Goal: Communication & Community: Answer question/provide support

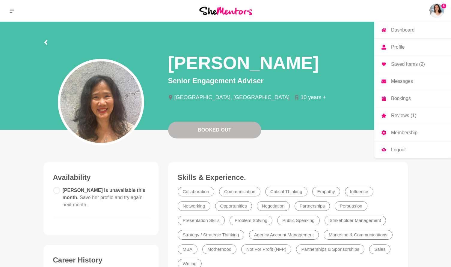
click at [430, 10] on img at bounding box center [437, 11] width 14 height 14
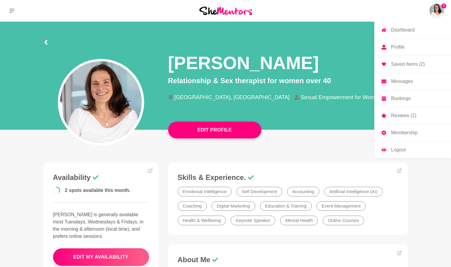
click at [406, 98] on p "Bookings" at bounding box center [401, 98] width 20 height 5
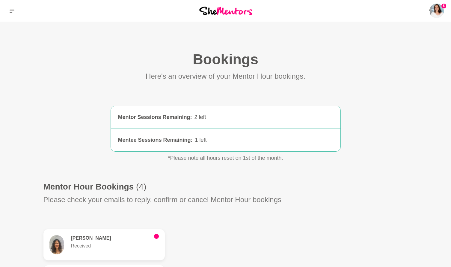
click at [124, 237] on h6 "[PERSON_NAME]" at bounding box center [110, 238] width 78 height 6
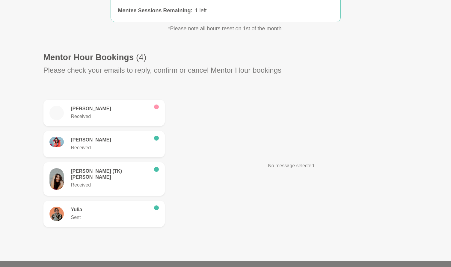
scroll to position [131, 0]
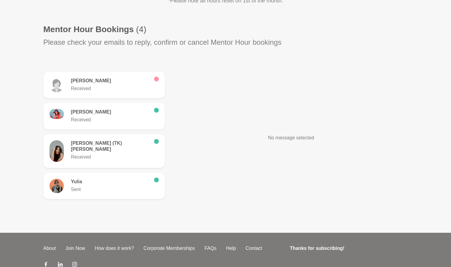
scroll to position [157, 0]
click at [104, 88] on p "Received" at bounding box center [110, 88] width 78 height 7
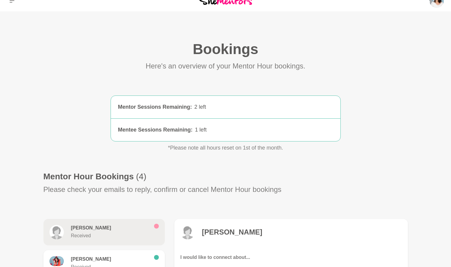
scroll to position [0, 0]
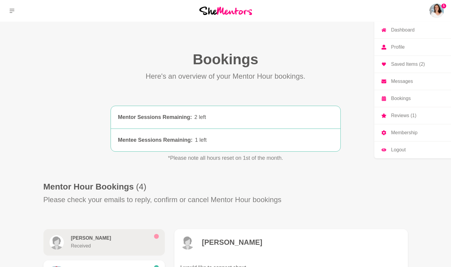
click at [398, 83] on p "Messages" at bounding box center [402, 81] width 22 height 5
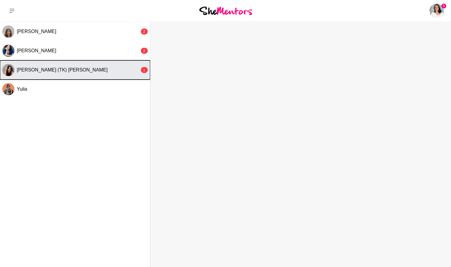
click at [73, 71] on div "[PERSON_NAME] (TK) [PERSON_NAME]" at bounding box center [78, 70] width 123 height 6
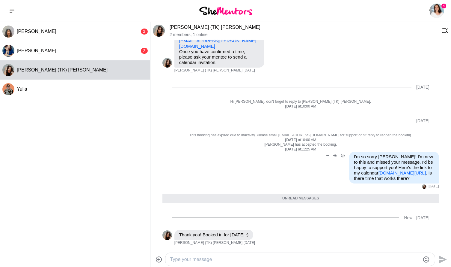
scroll to position [158, 0]
click at [192, 259] on textarea "Type your message" at bounding box center [295, 258] width 250 height 7
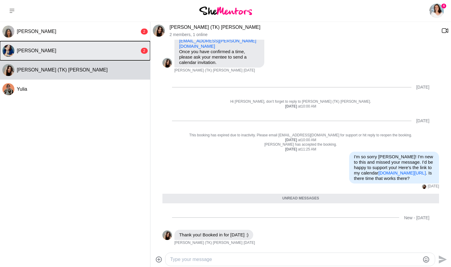
click at [41, 52] on span "[PERSON_NAME]" at bounding box center [37, 50] width 40 height 5
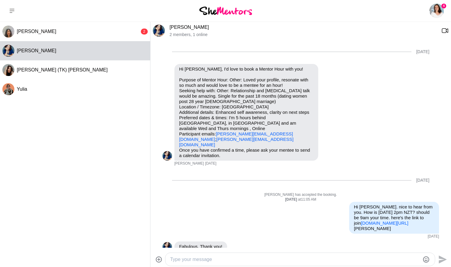
scroll to position [115, 0]
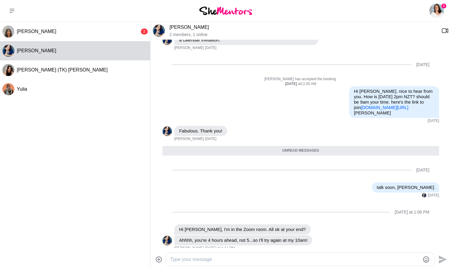
click at [223, 259] on textarea "Type your message" at bounding box center [295, 258] width 250 height 7
type textarea "Hi [PERSON_NAME]. How are you doing after our session?"
click at [441, 259] on icon "Send" at bounding box center [443, 259] width 8 height 8
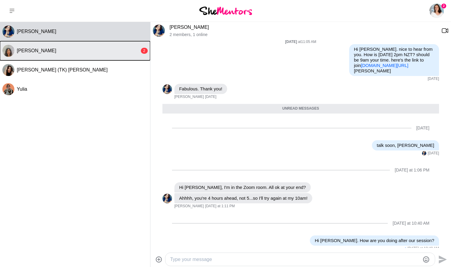
click at [38, 53] on span "[PERSON_NAME]" at bounding box center [37, 50] width 40 height 5
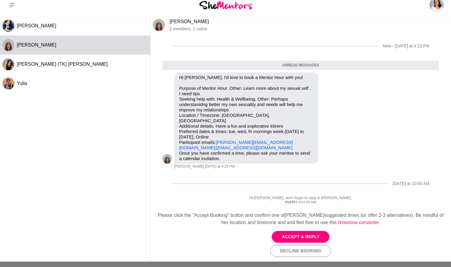
scroll to position [7, 0]
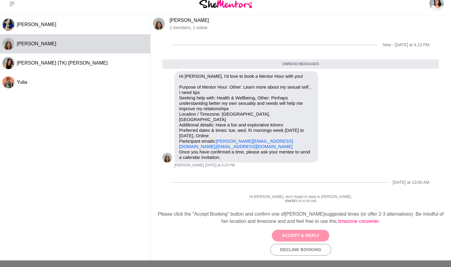
click at [302, 235] on button "Accept & Reply" at bounding box center [301, 235] width 58 height 12
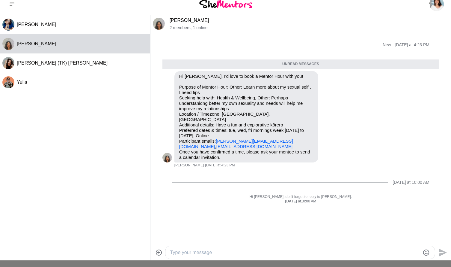
scroll to position [20, 0]
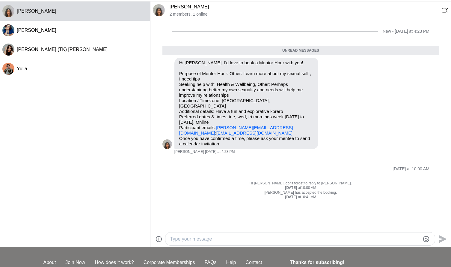
click at [205, 239] on textarea "Type your message" at bounding box center [295, 238] width 250 height 7
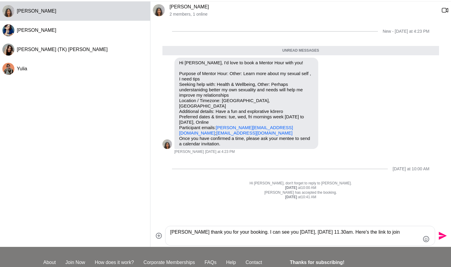
paste textarea "[URL][DOMAIN_NAME]"
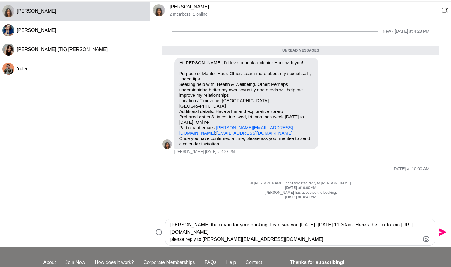
type textarea "[PERSON_NAME] thank you for your booking. I can see you [DATE], [DATE] 11.30am.…"
click at [445, 232] on icon "Send" at bounding box center [443, 232] width 8 height 8
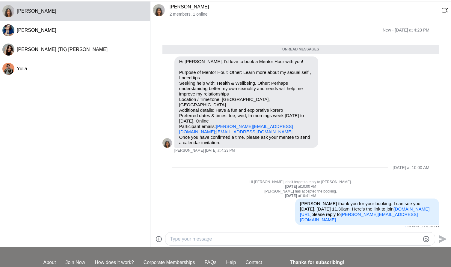
scroll to position [15, 0]
